Goal: Information Seeking & Learning: Find specific fact

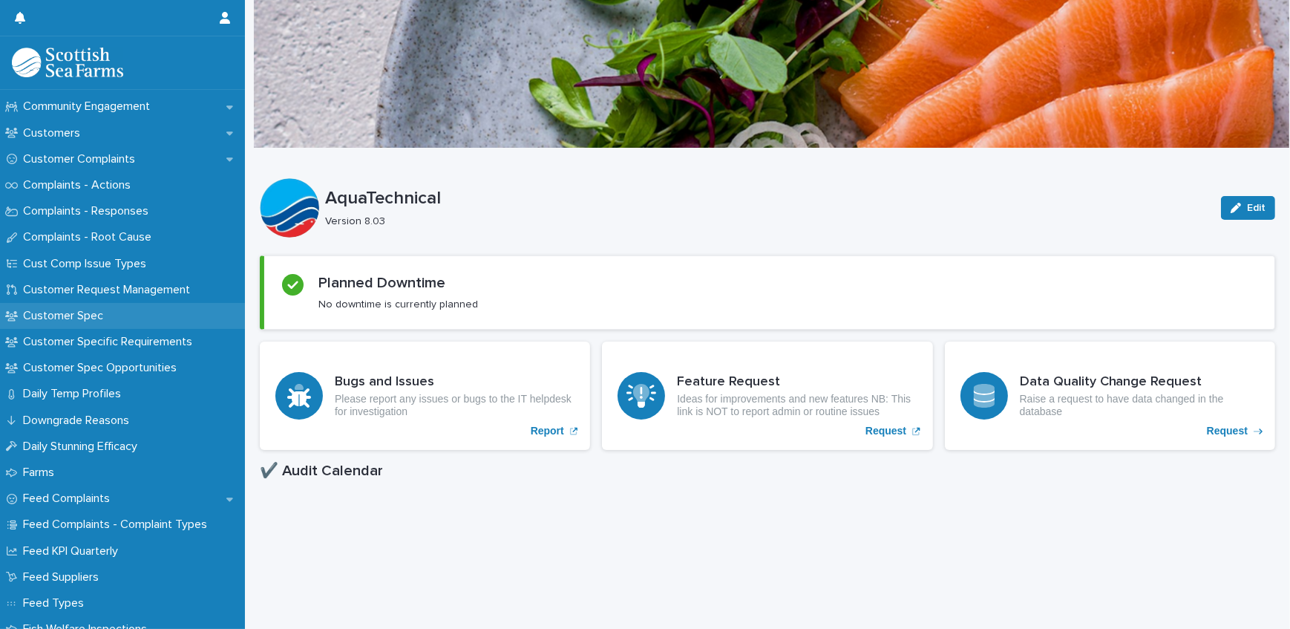
scroll to position [809, 0]
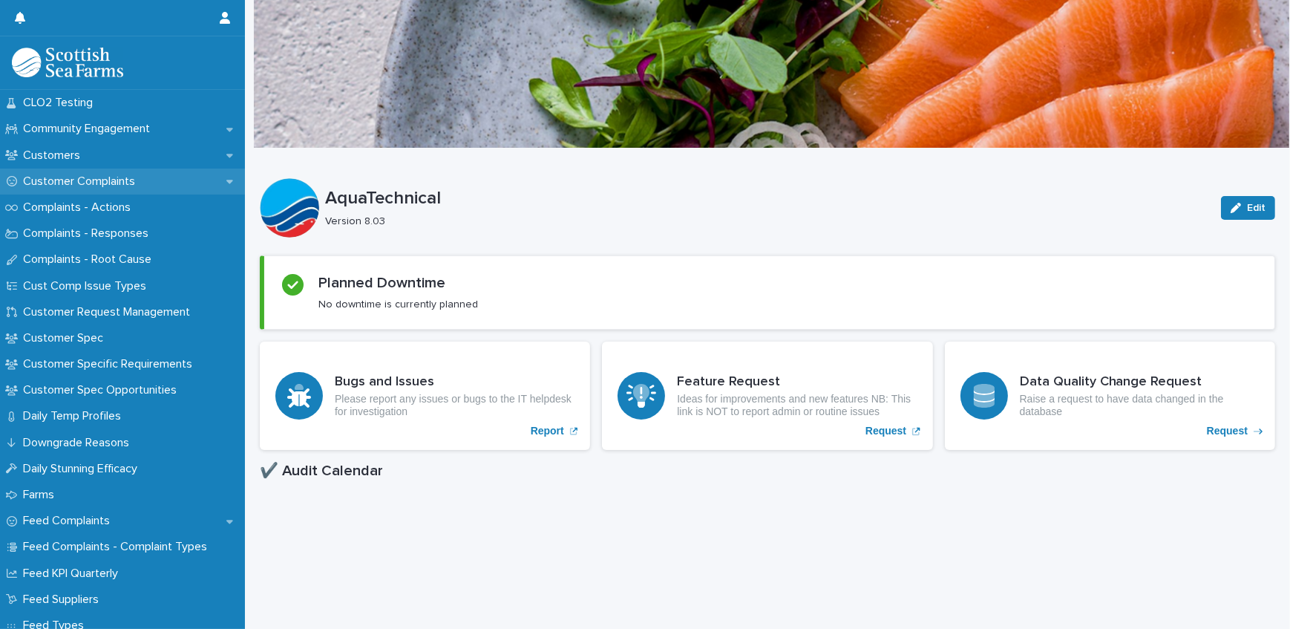
click at [110, 185] on p "Customer Complaints" at bounding box center [82, 181] width 130 height 14
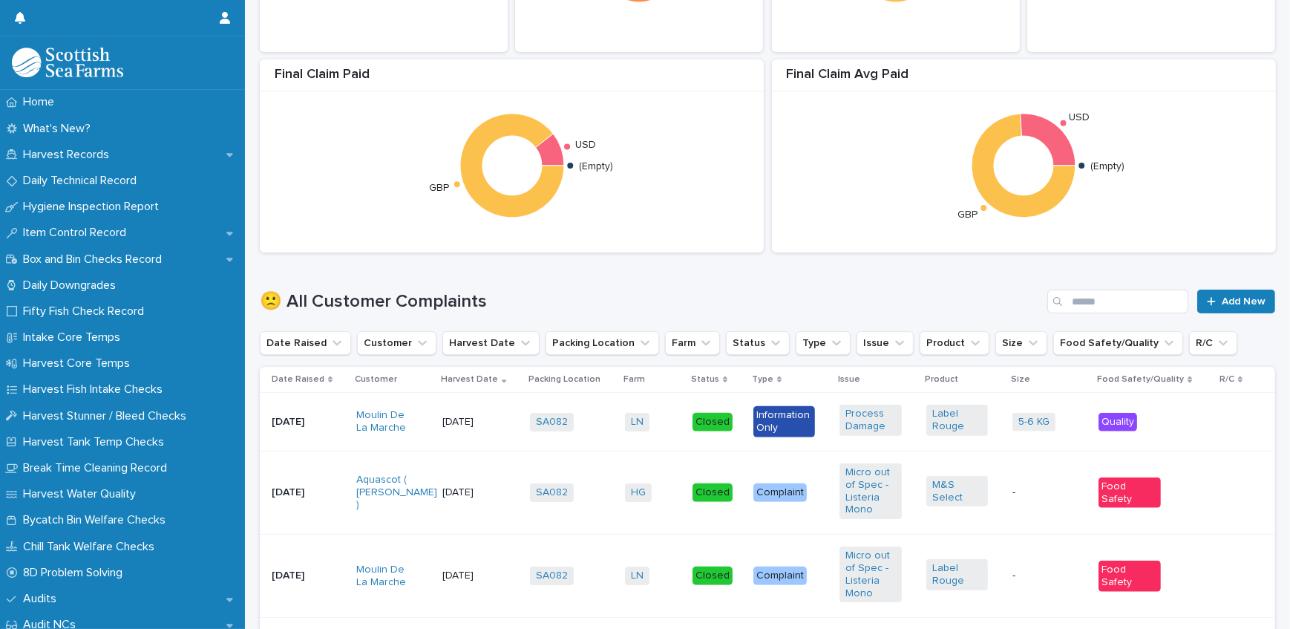
scroll to position [540, 0]
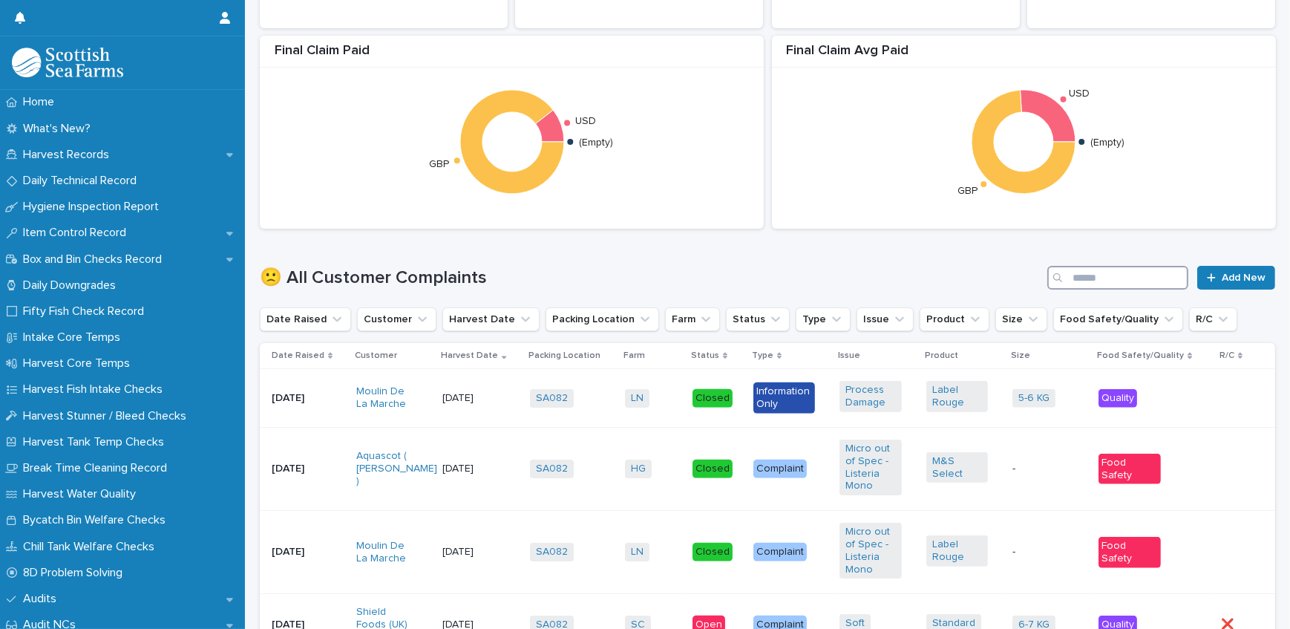
click at [1068, 275] on input "Search" at bounding box center [1118, 278] width 141 height 24
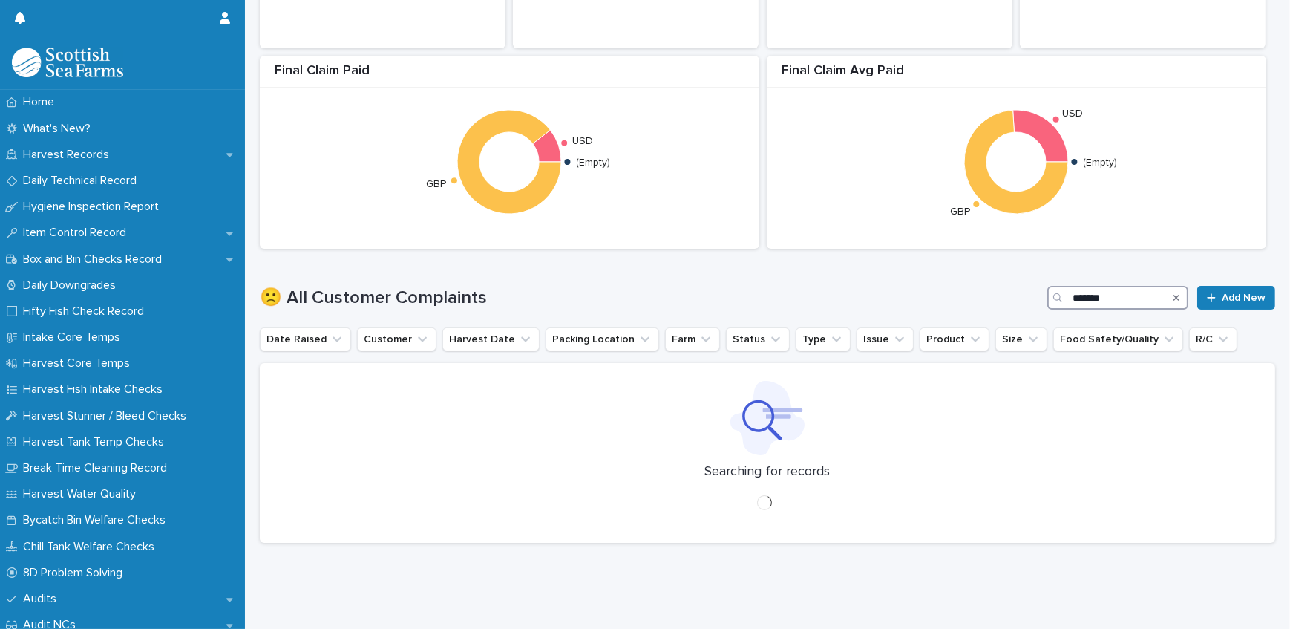
scroll to position [529, 0]
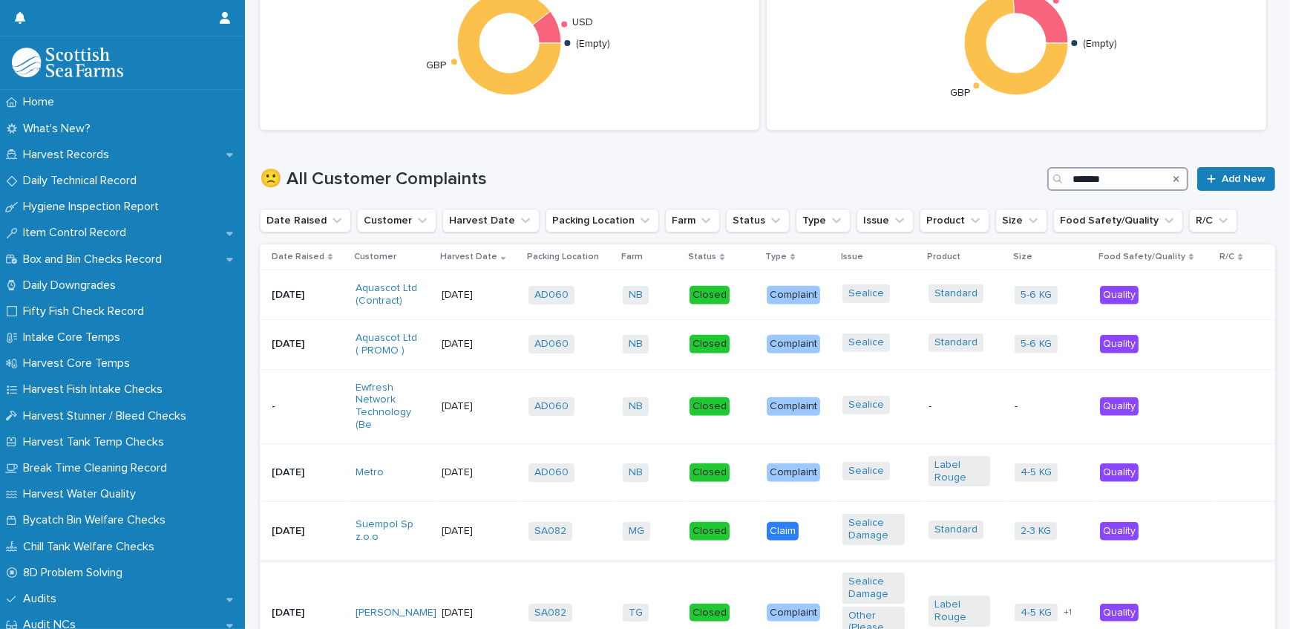
scroll to position [743, 0]
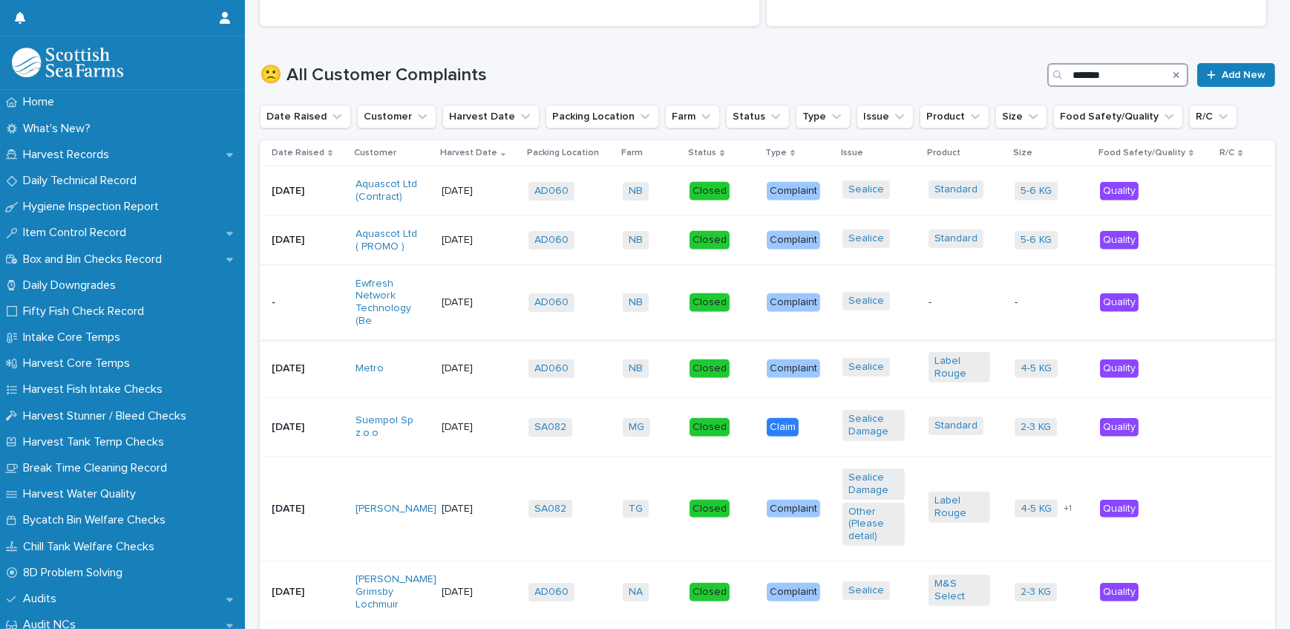
type input "*******"
click at [298, 297] on p "-" at bounding box center [303, 302] width 62 height 13
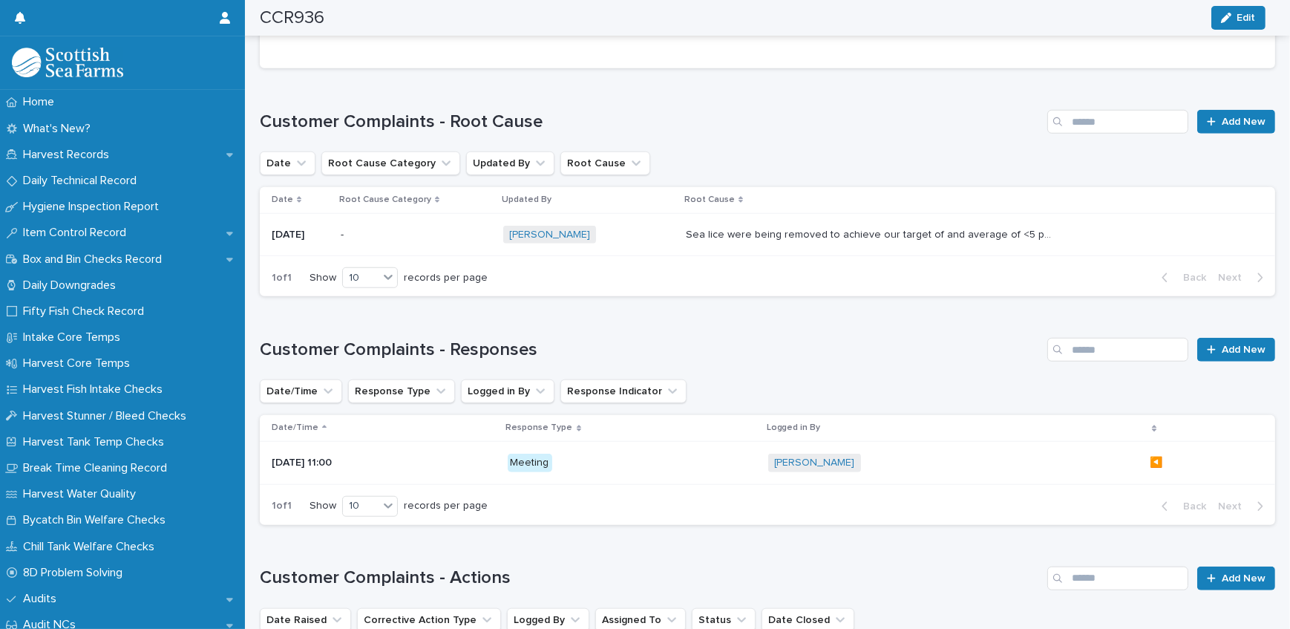
scroll to position [1619, 0]
click at [557, 228] on link "[PERSON_NAME]" at bounding box center [549, 234] width 81 height 13
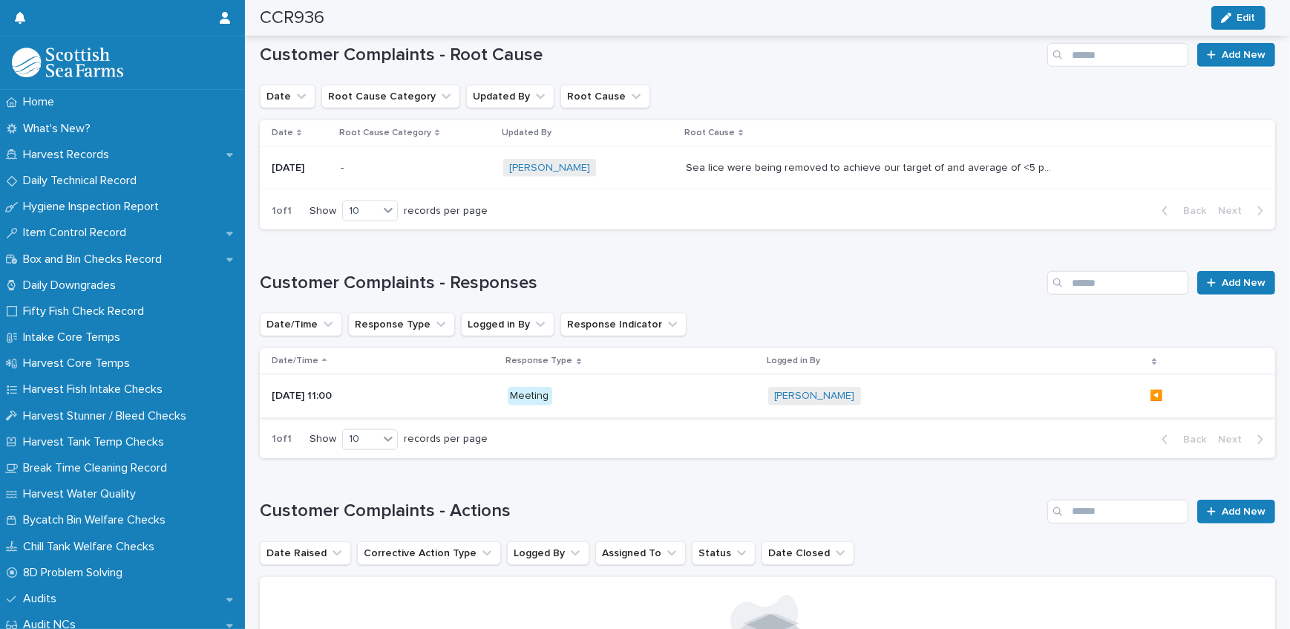
scroll to position [1687, 0]
click at [342, 388] on p "[DATE] 11:00" at bounding box center [365, 394] width 186 height 13
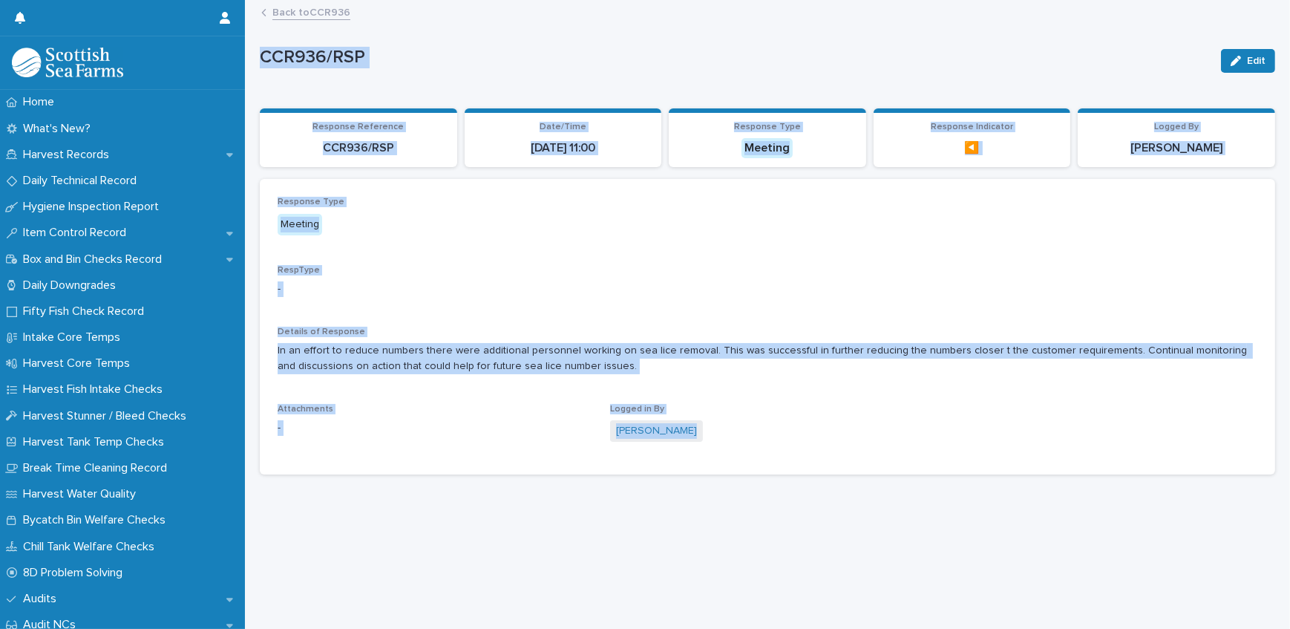
click at [780, 322] on div "Response Type Meeting RespType - Details of Response In an effort to reduce num…" at bounding box center [768, 327] width 980 height 260
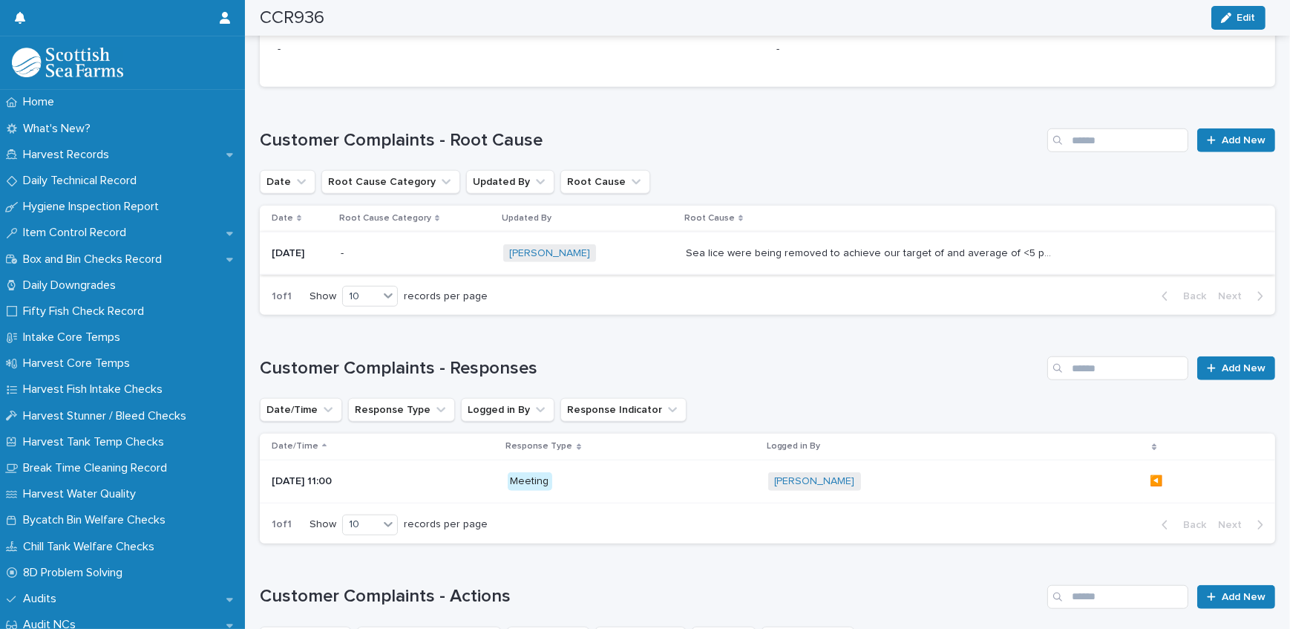
scroll to position [1687, 0]
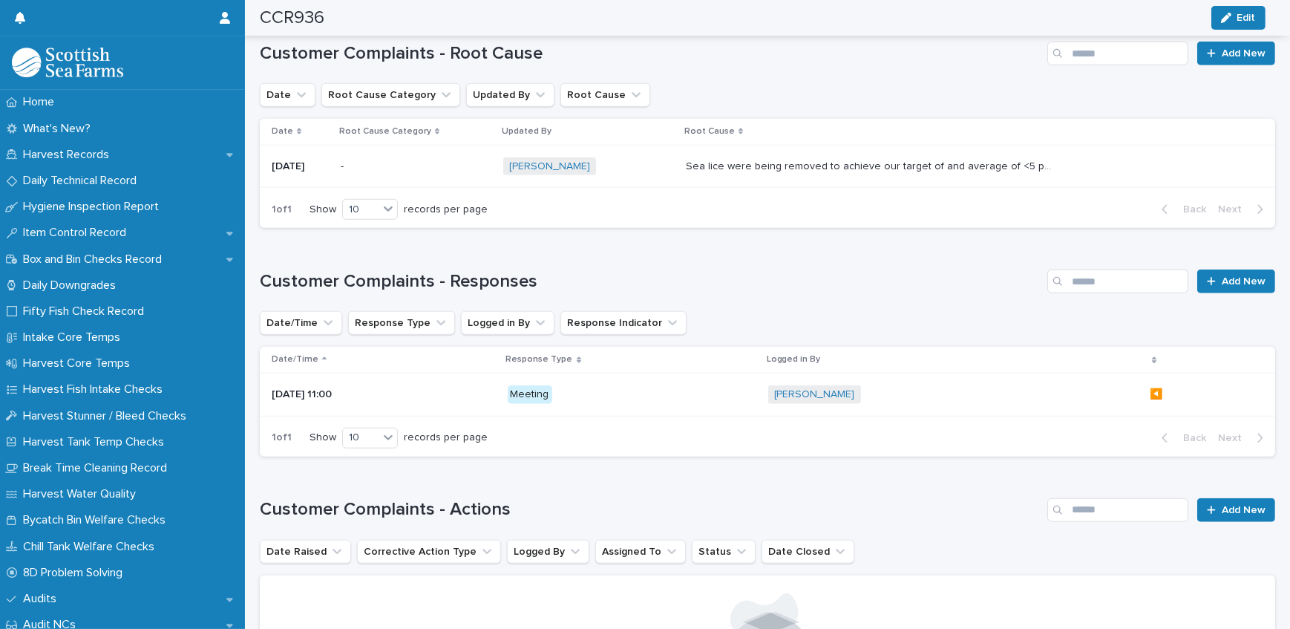
click at [298, 160] on p "[DATE]" at bounding box center [300, 166] width 57 height 13
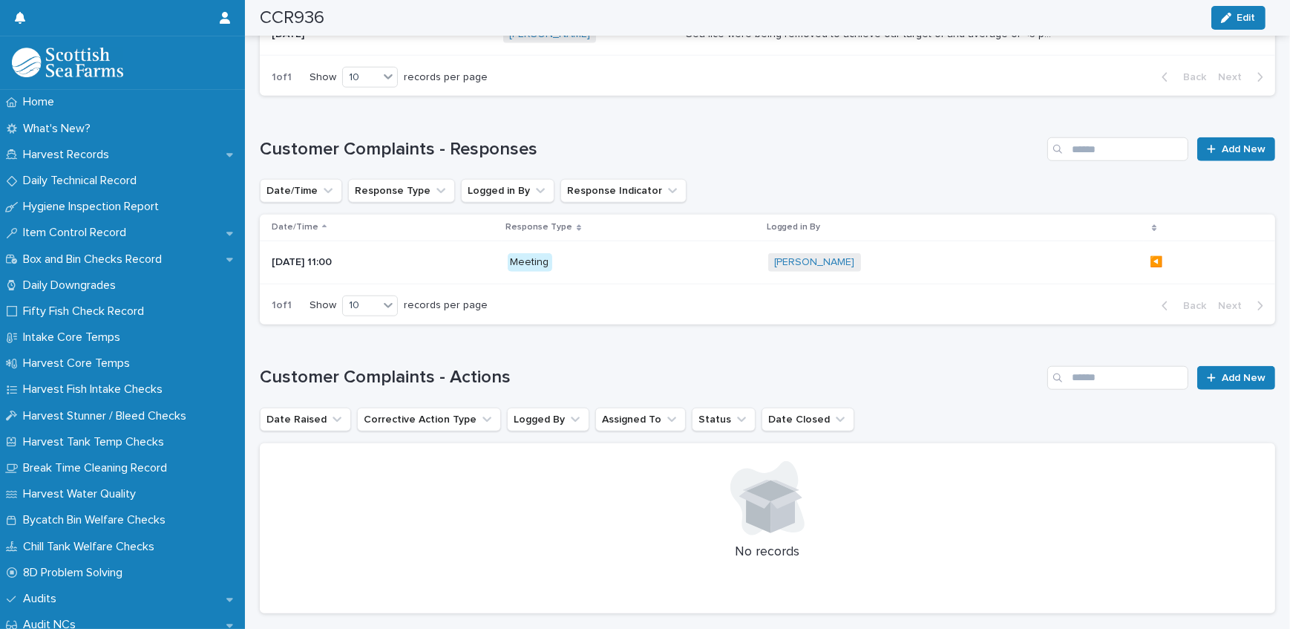
scroll to position [1822, 0]
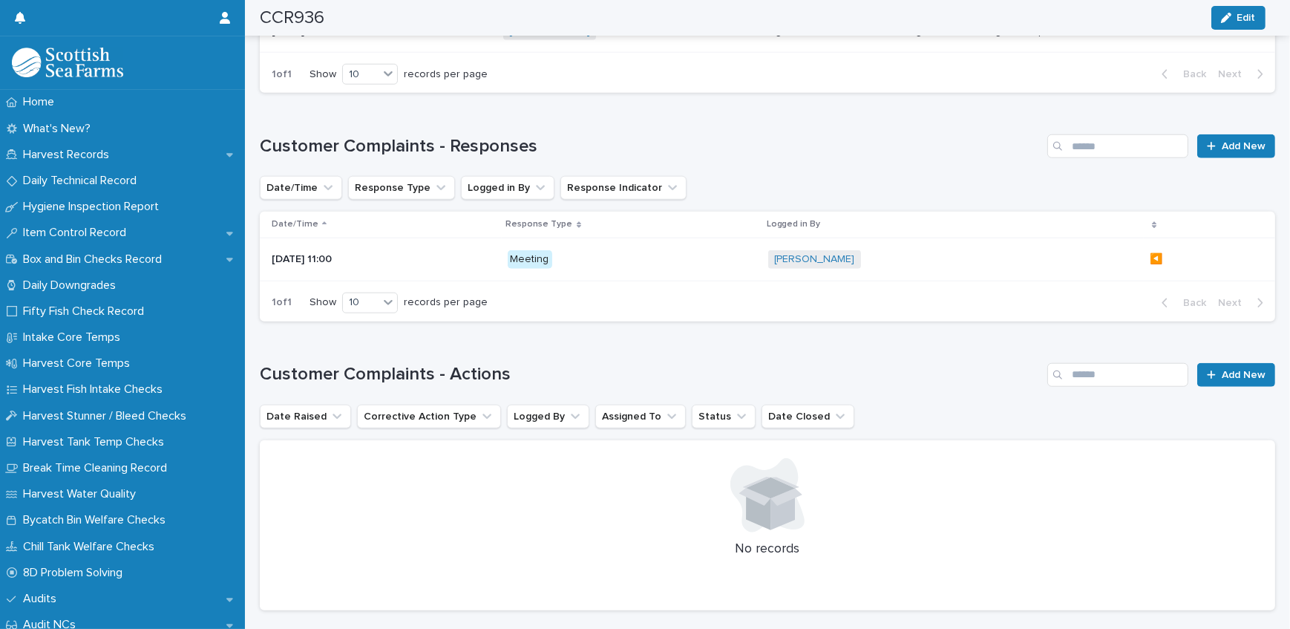
click at [316, 260] on p "[DATE] 11:00" at bounding box center [365, 259] width 186 height 13
